Goal: Use online tool/utility

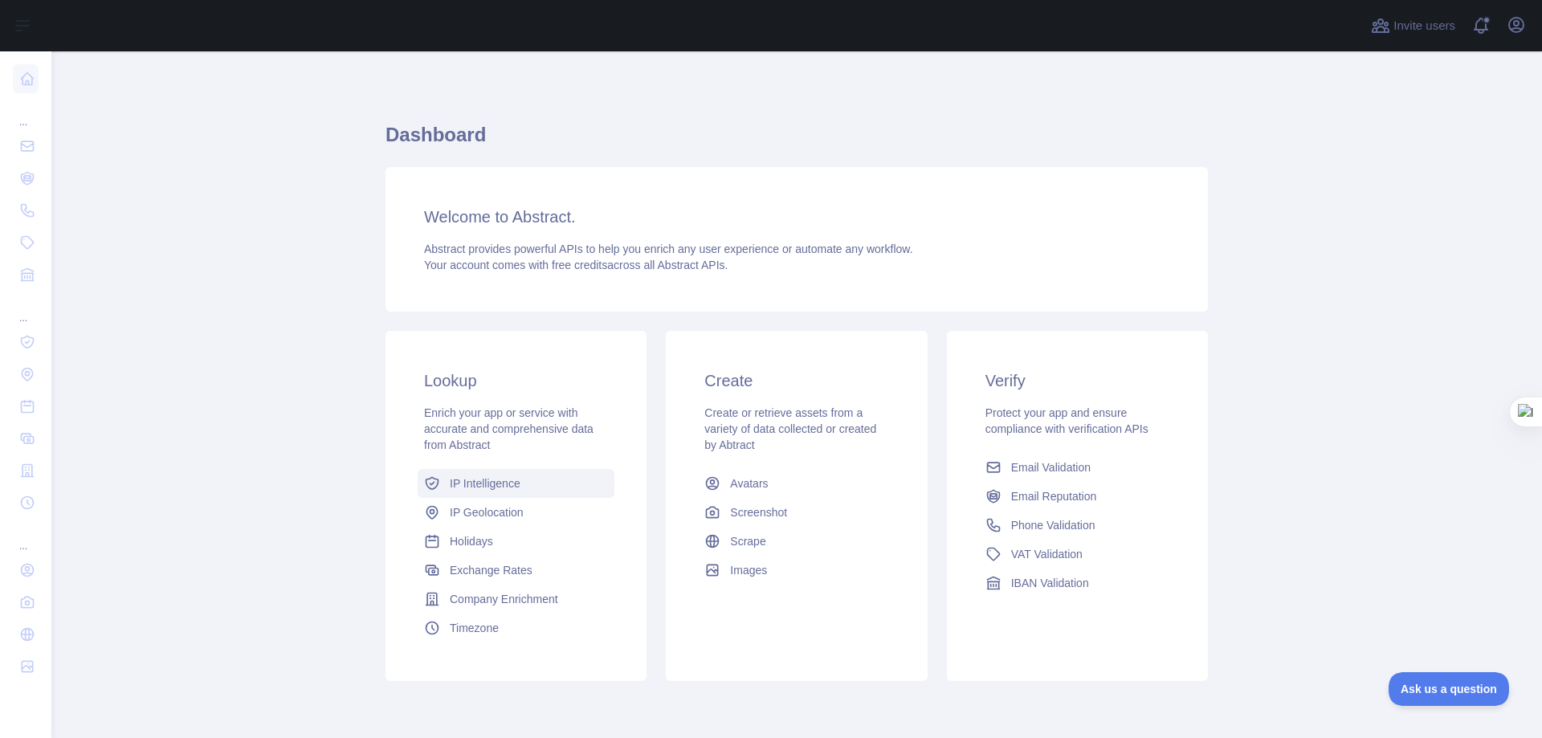
click at [468, 487] on span "IP Intelligence" at bounding box center [485, 484] width 71 height 16
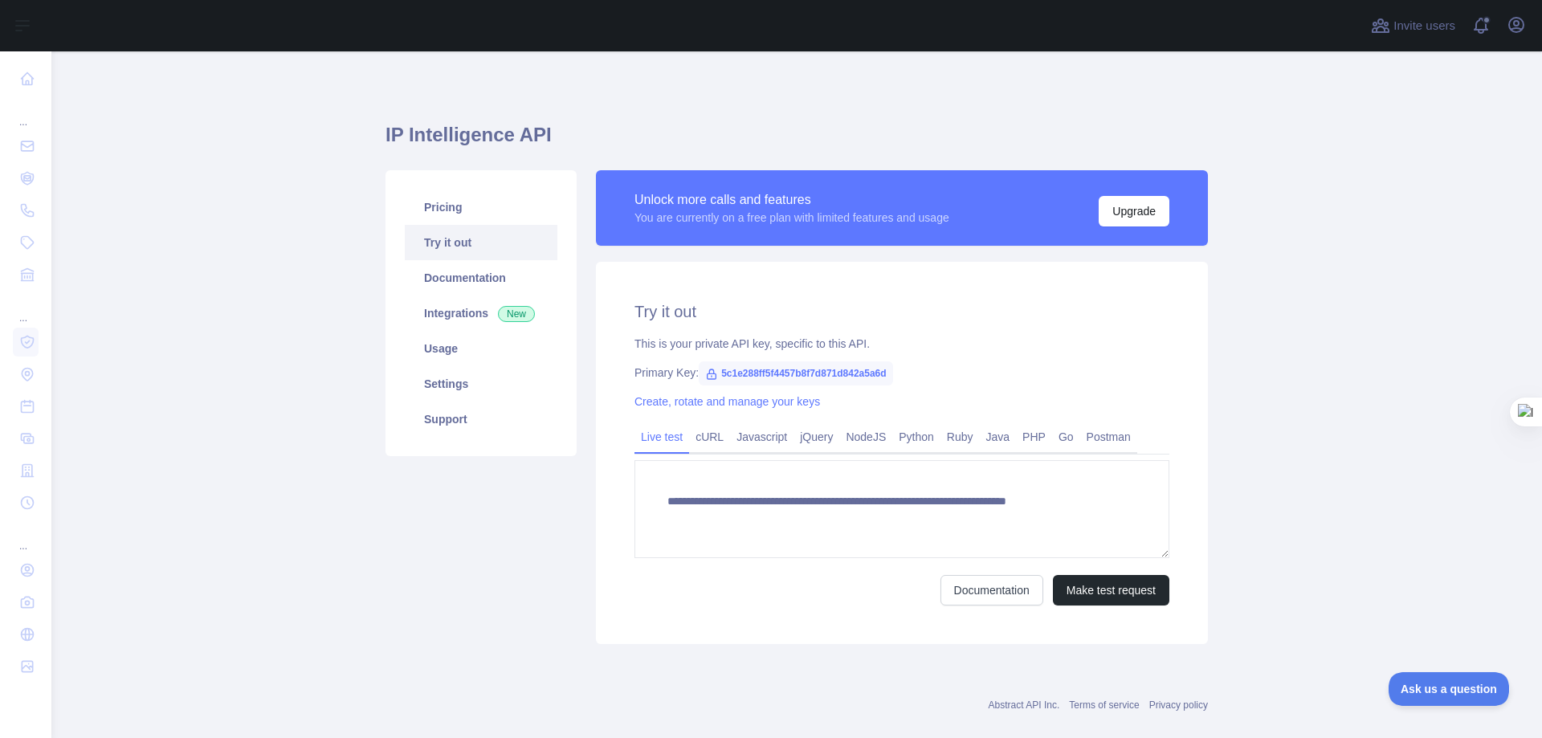
type textarea "**********"
click at [1111, 599] on button "Make test request" at bounding box center [1111, 590] width 116 height 31
